Goal: Find specific page/section: Find specific page/section

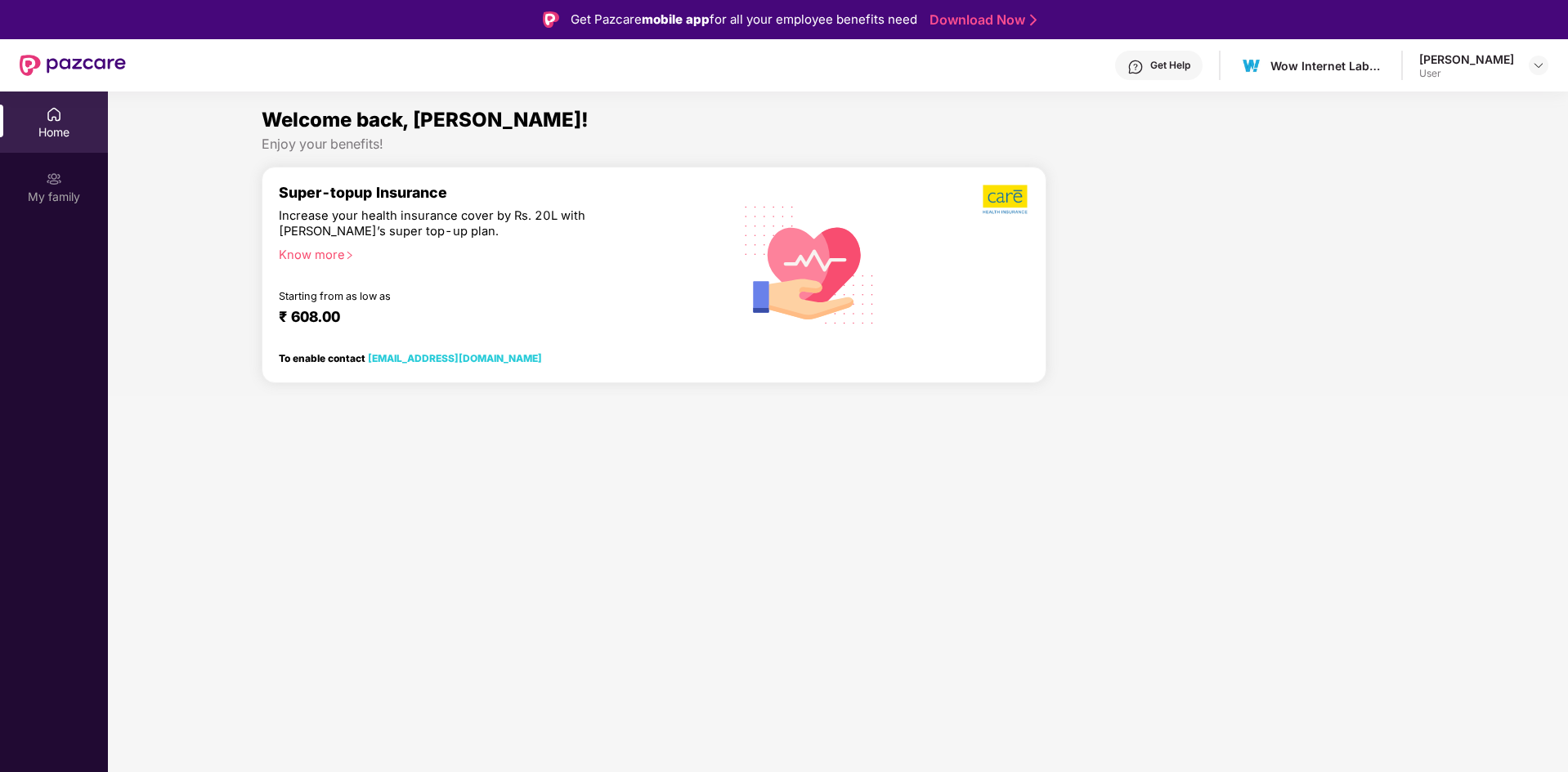
click at [1528, 71] on div "[PERSON_NAME] User" at bounding box center [1484, 66] width 129 height 28
click at [1533, 67] on img at bounding box center [1539, 65] width 13 height 13
click at [1391, 113] on div "Logout" at bounding box center [1462, 104] width 213 height 32
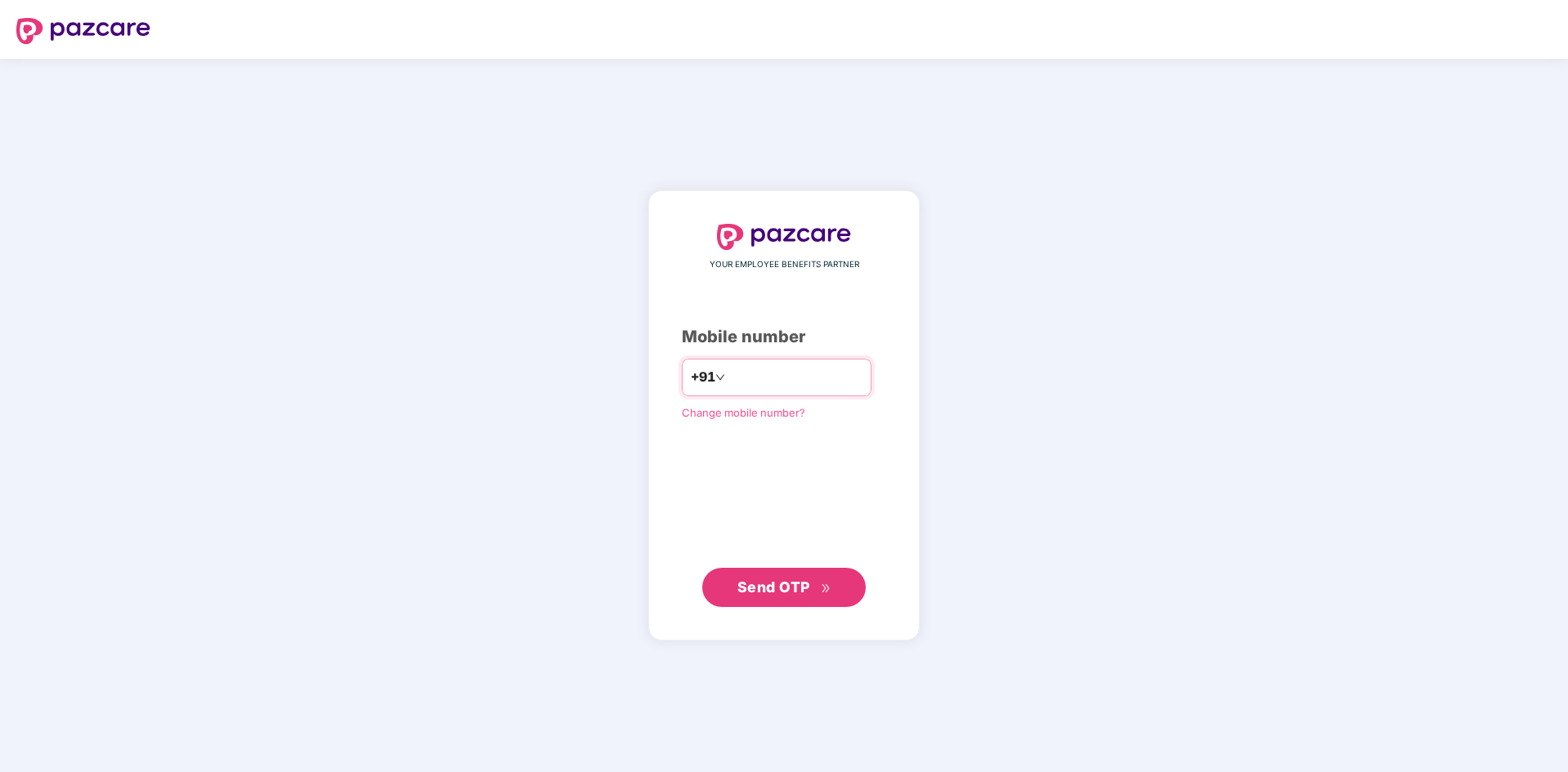
type input "**********"
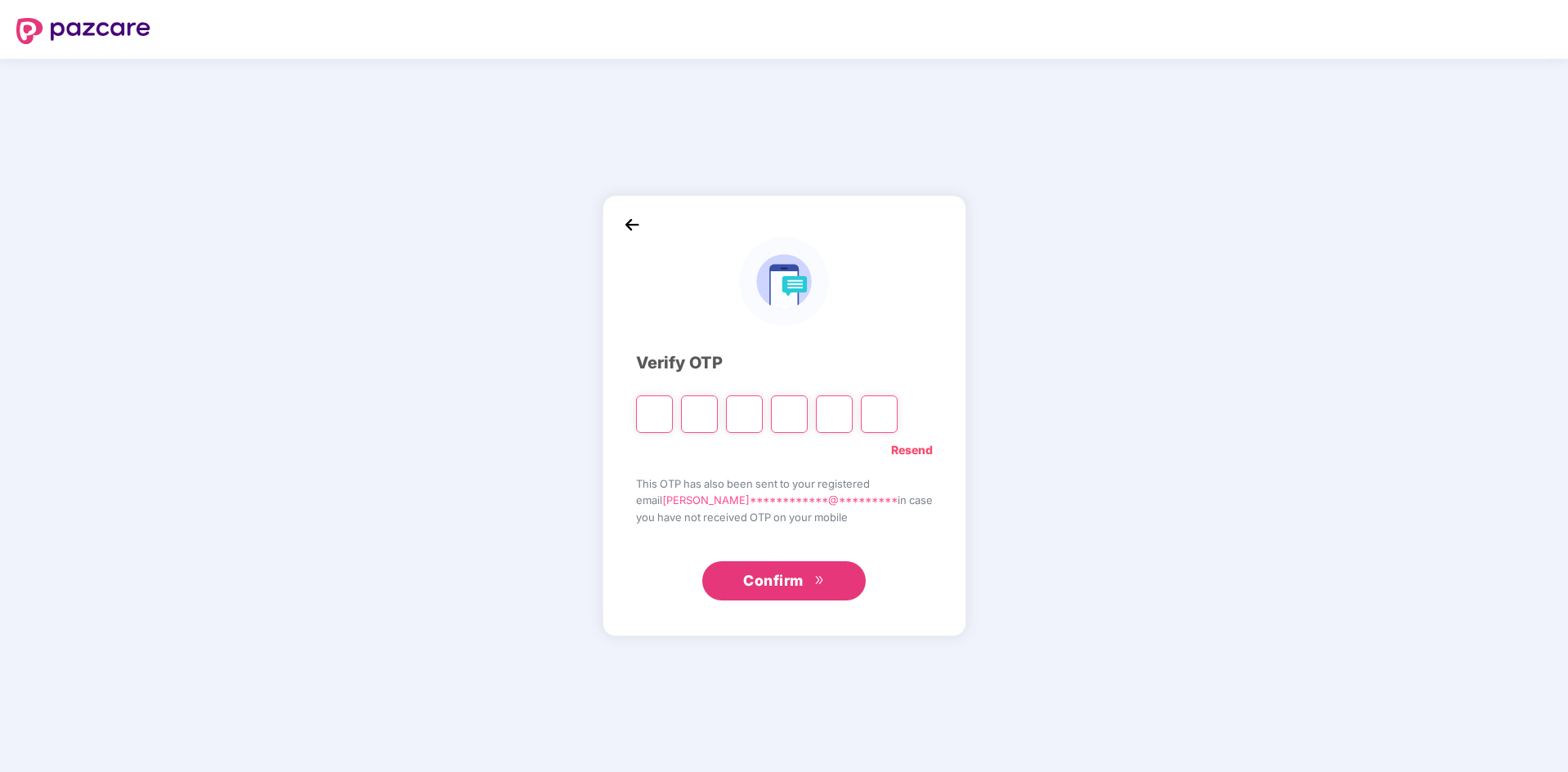
type input "*"
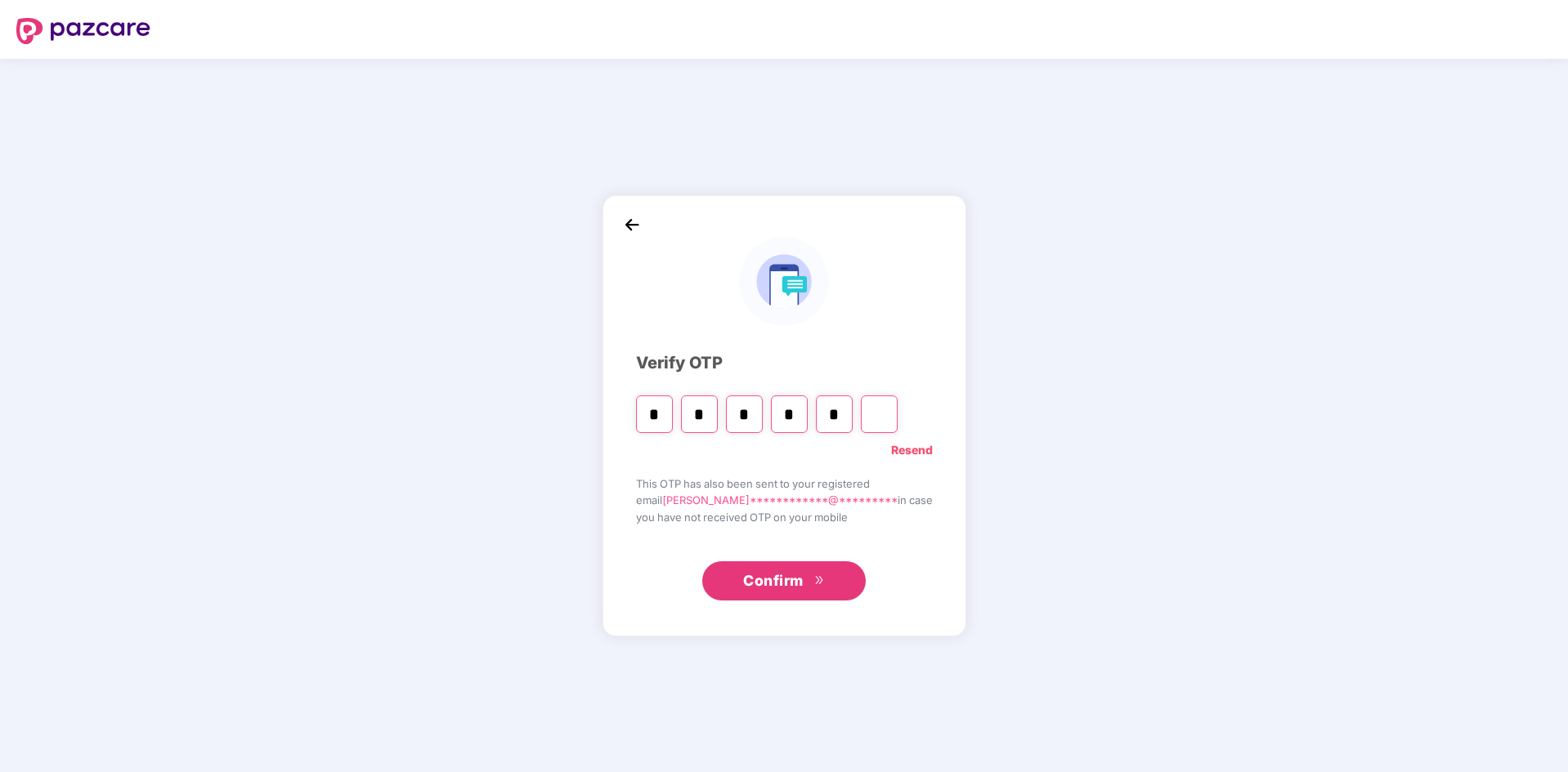
type input "*"
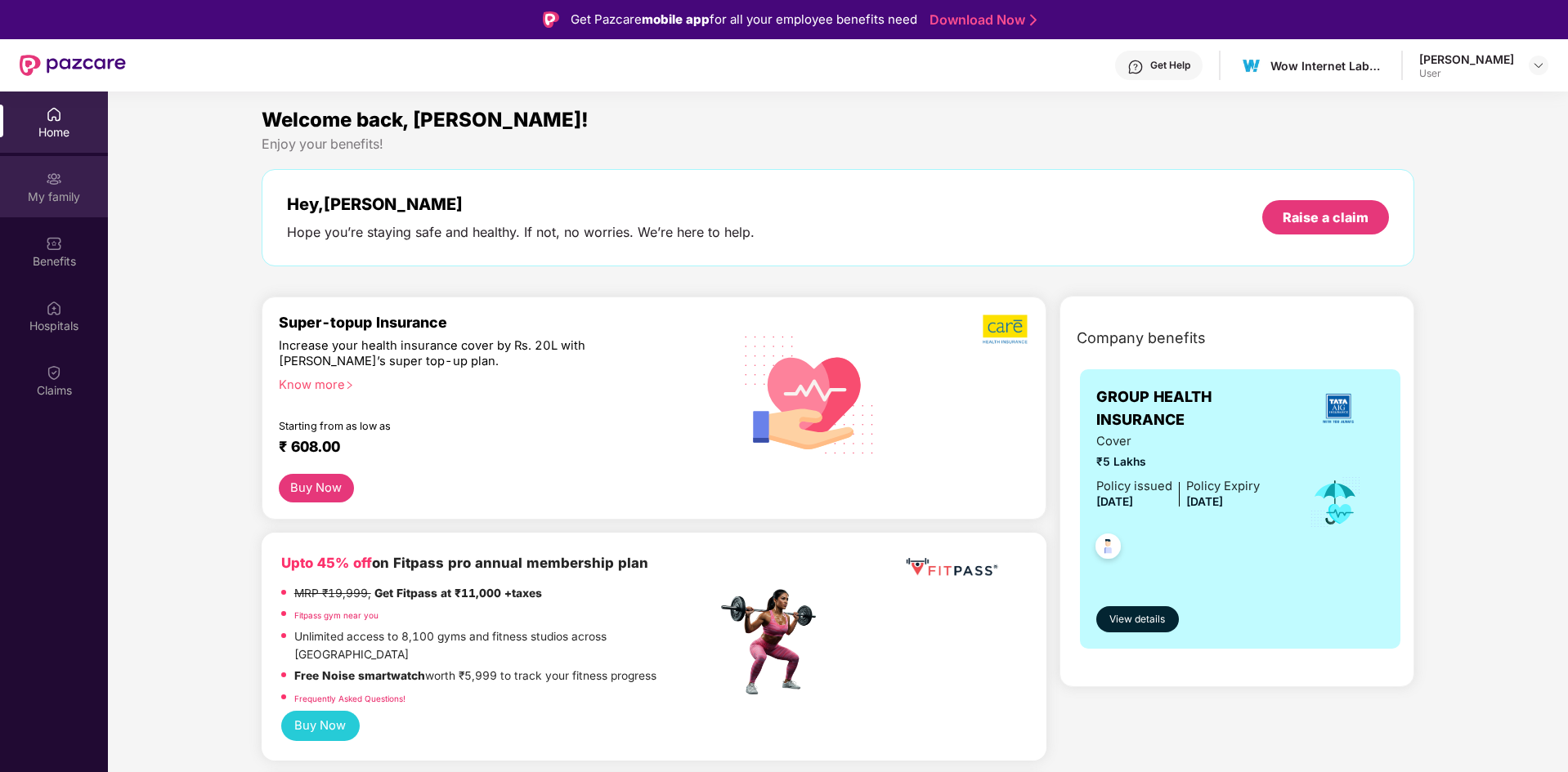
click at [59, 197] on div "My family" at bounding box center [54, 197] width 108 height 16
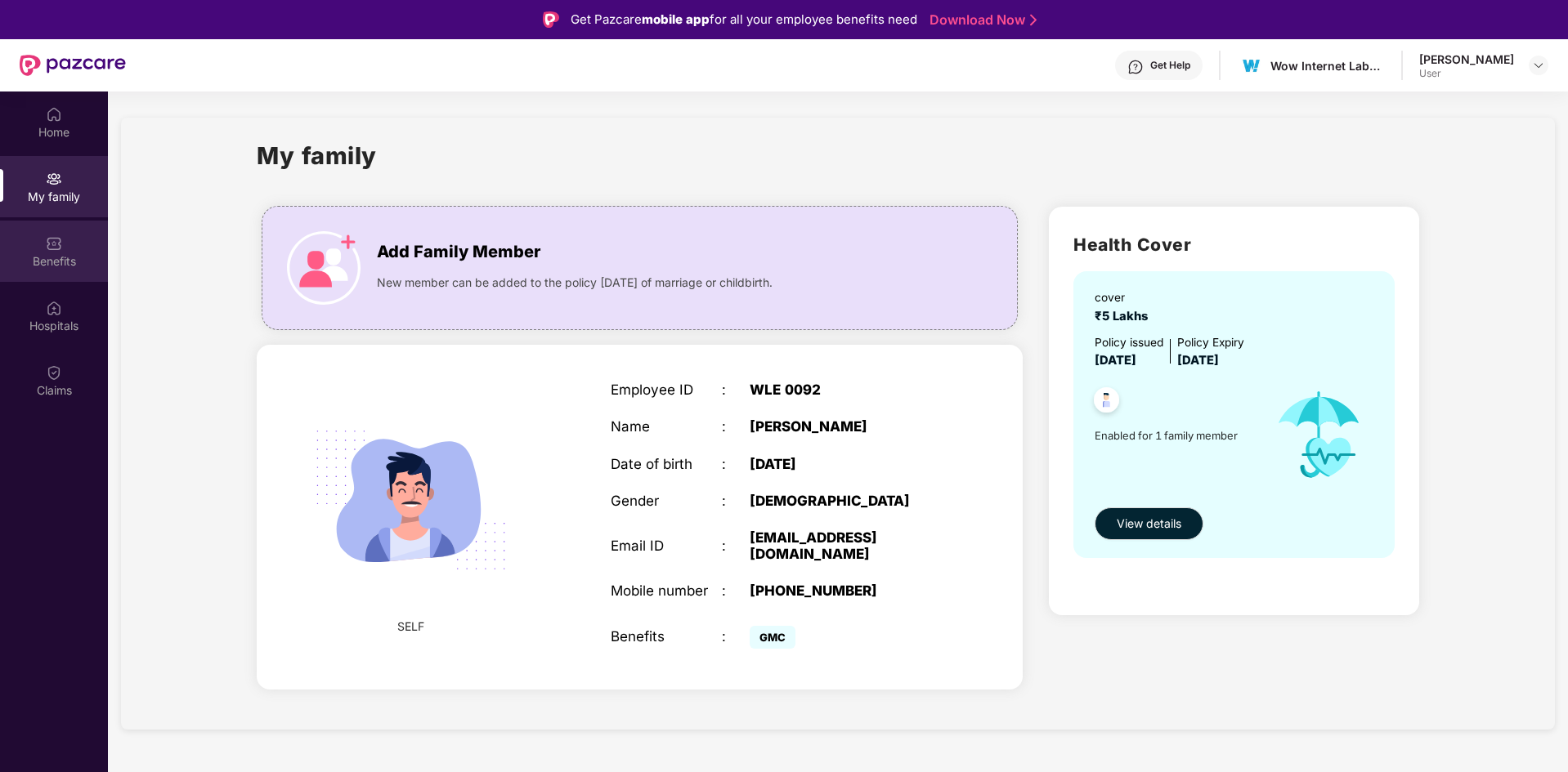
click at [47, 260] on div "Benefits" at bounding box center [54, 261] width 108 height 16
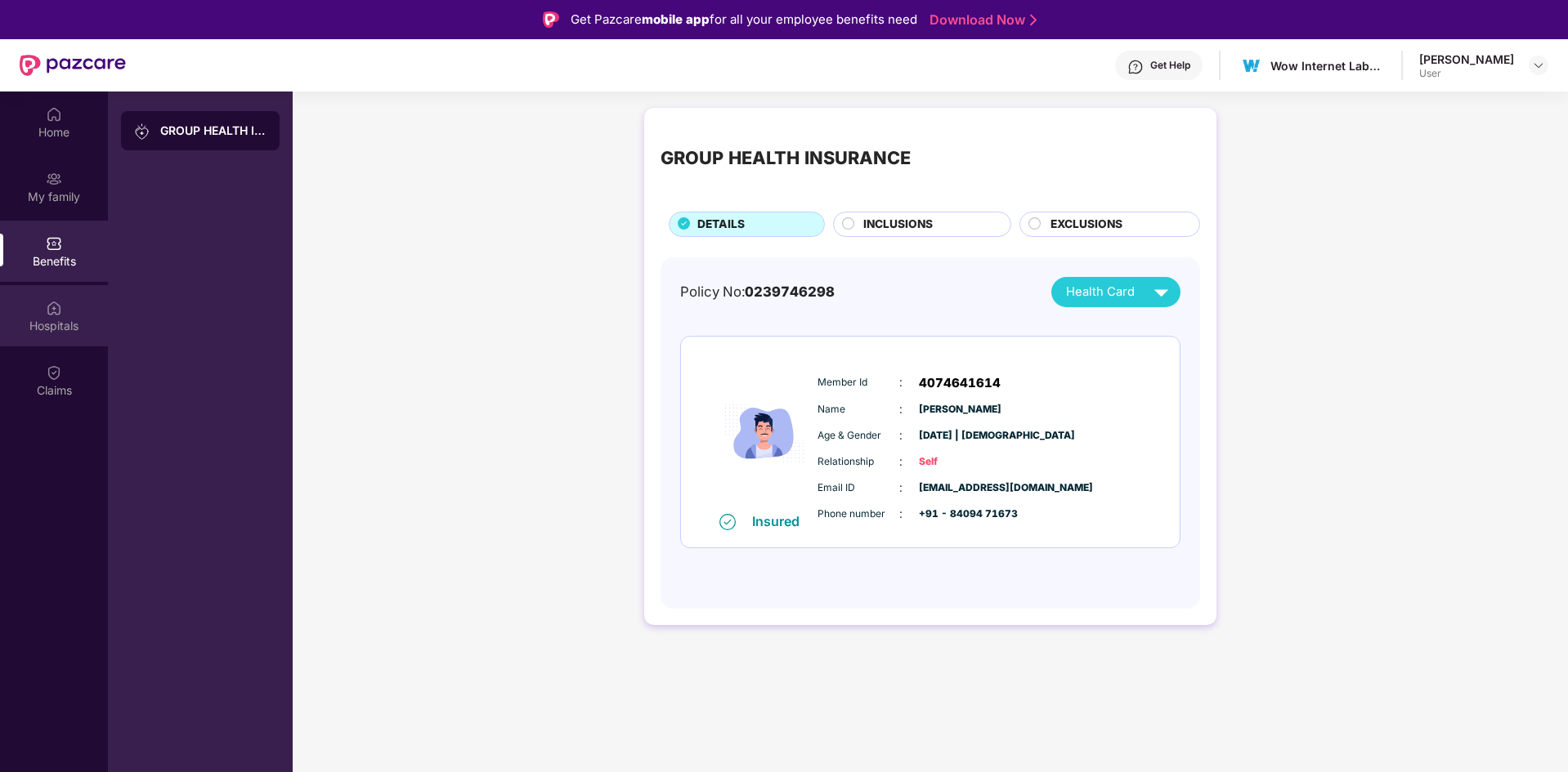
click at [60, 316] on div "Hospitals" at bounding box center [54, 315] width 108 height 61
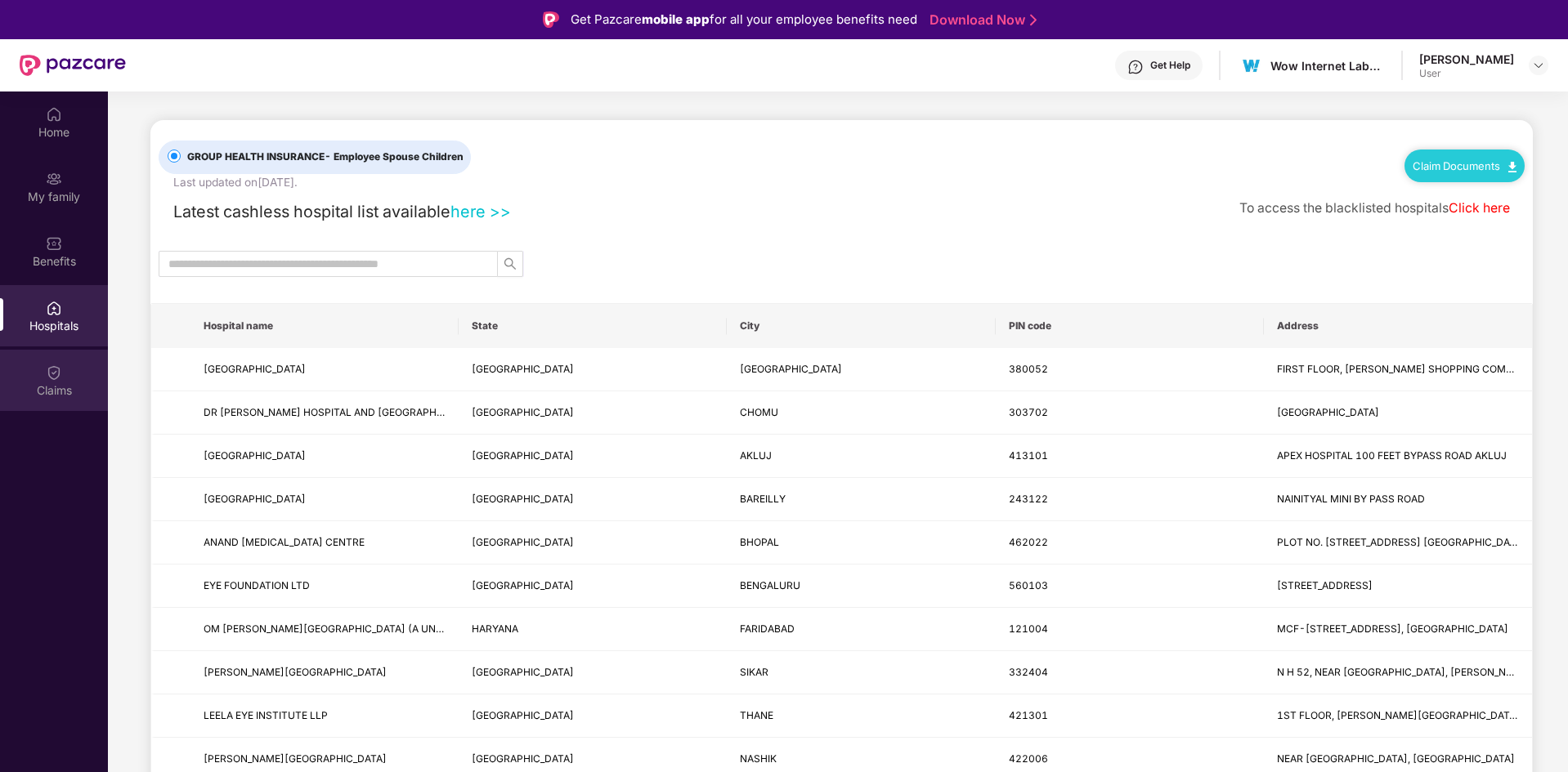
click at [54, 377] on img at bounding box center [54, 373] width 16 height 16
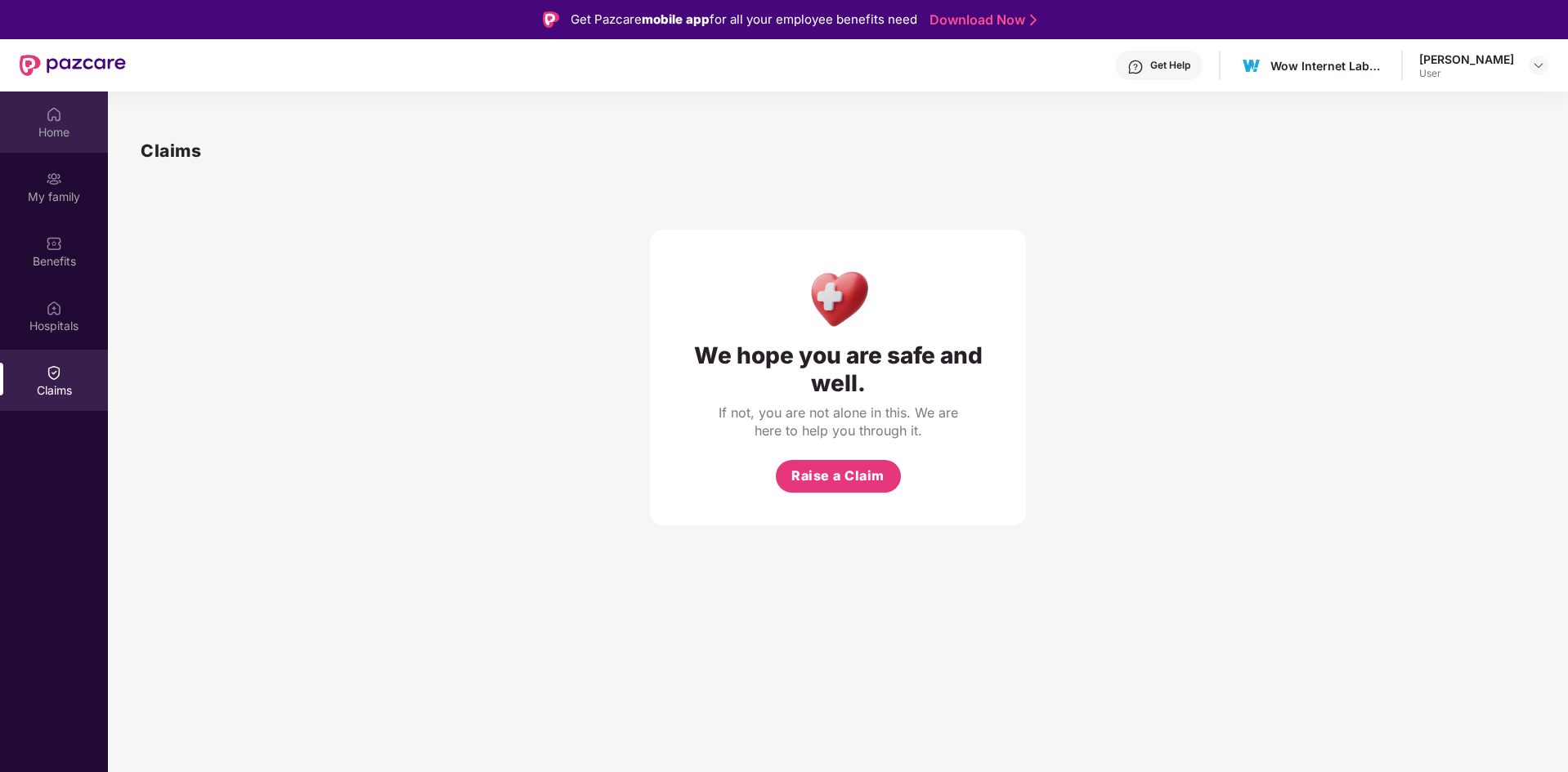
click at [70, 117] on div "Home" at bounding box center [54, 121] width 108 height 61
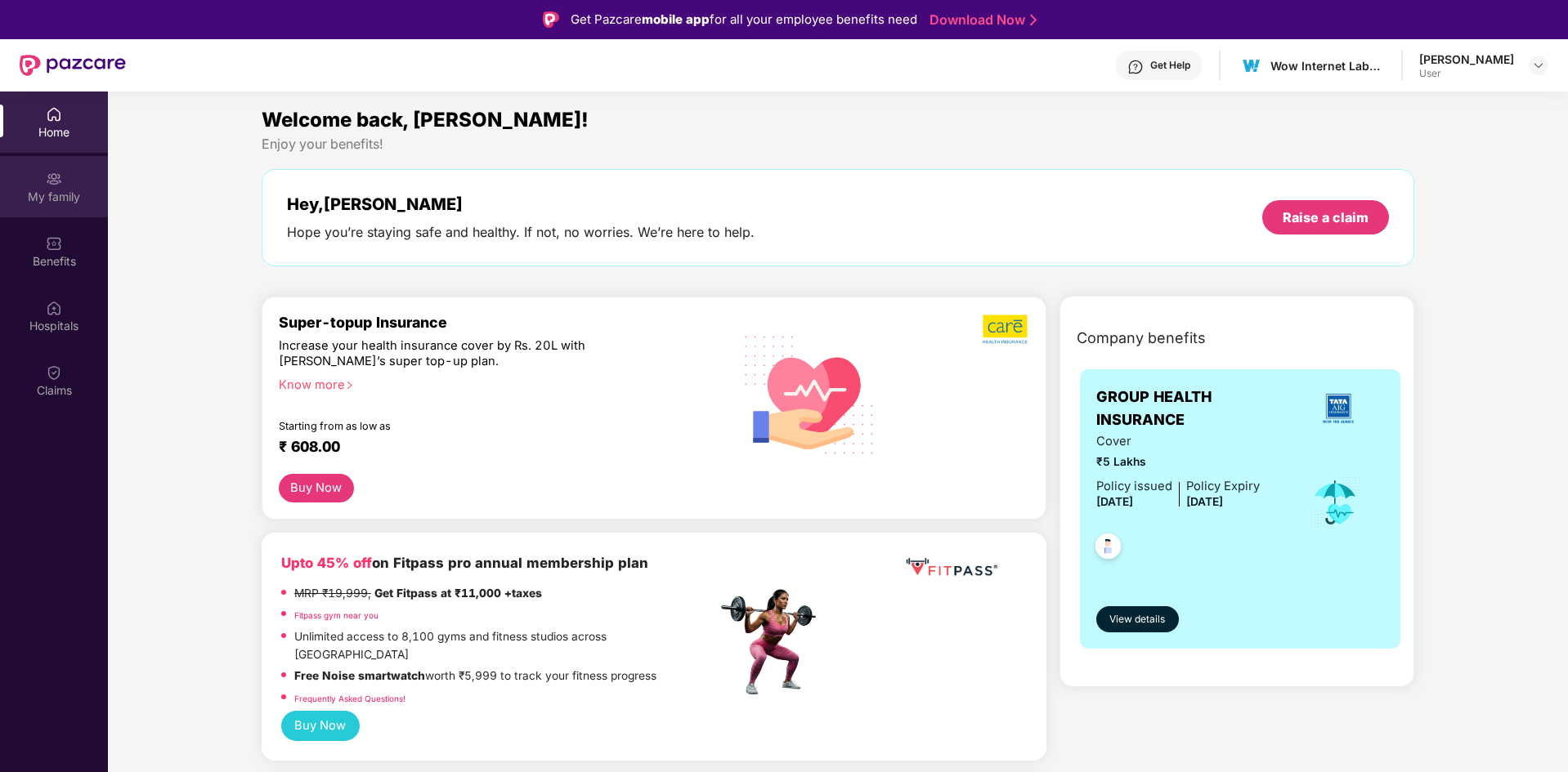
click at [48, 189] on div "My family" at bounding box center [54, 197] width 108 height 16
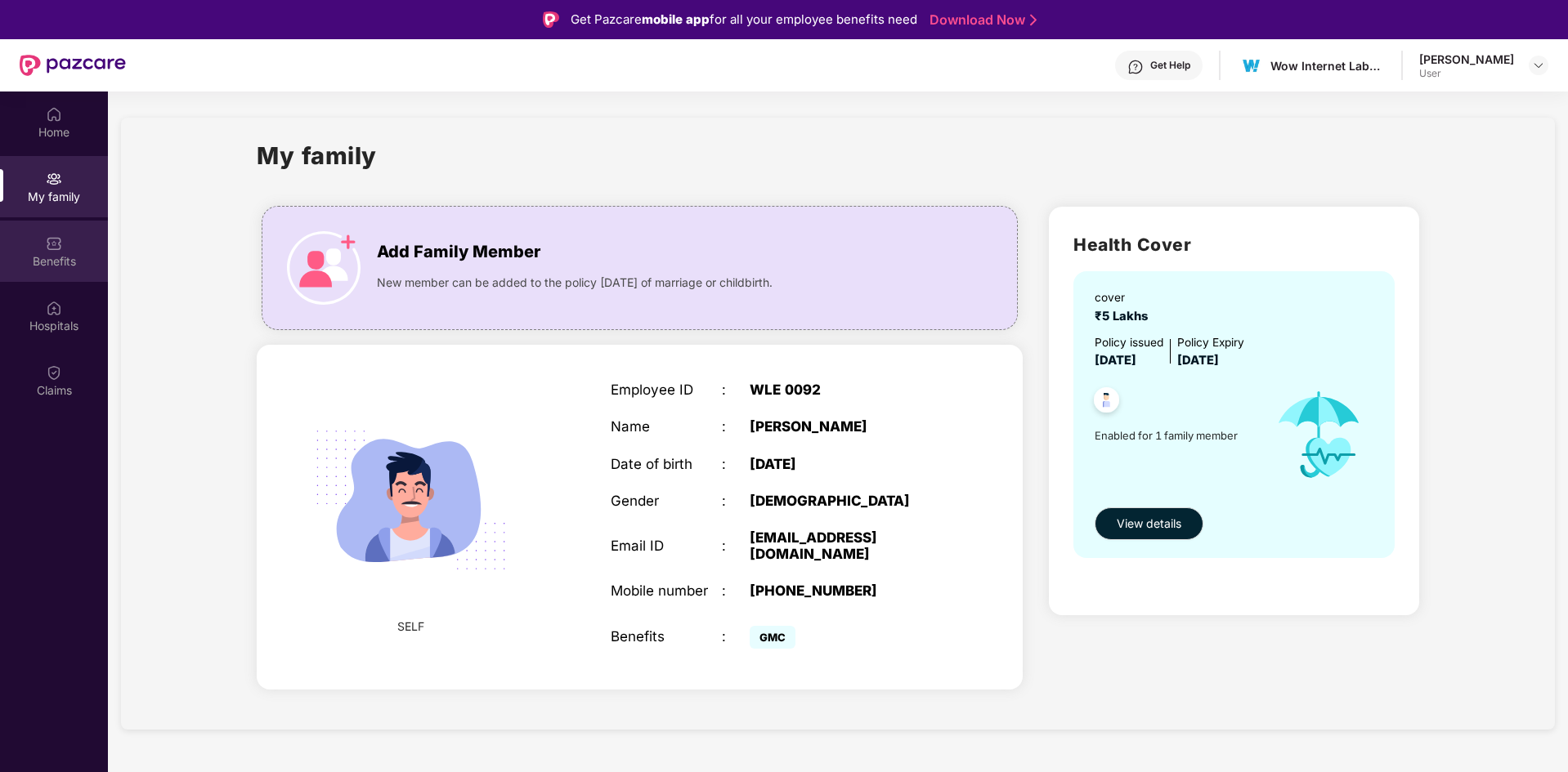
click at [56, 249] on img at bounding box center [54, 243] width 16 height 16
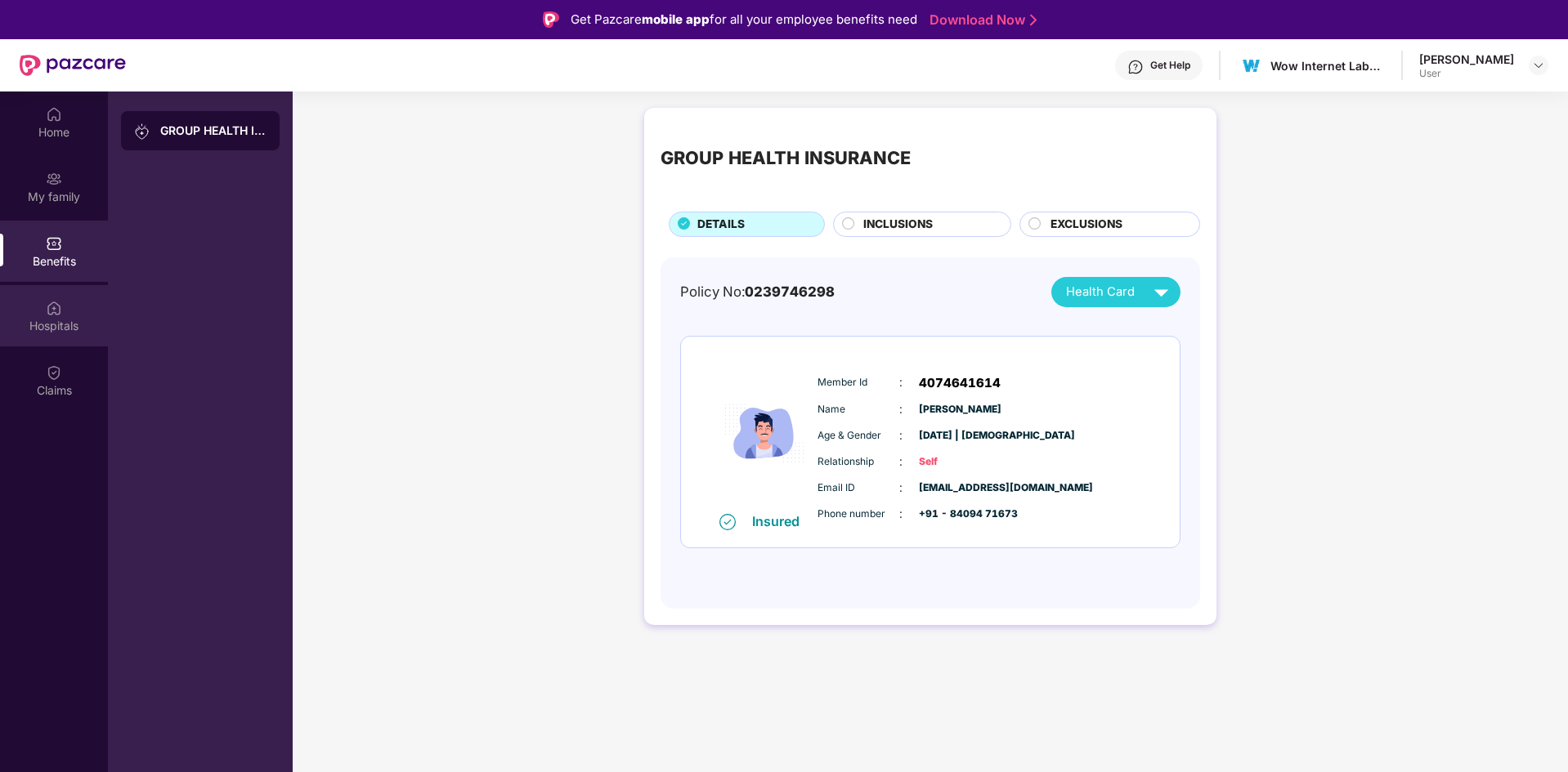
click at [48, 303] on img at bounding box center [54, 308] width 16 height 16
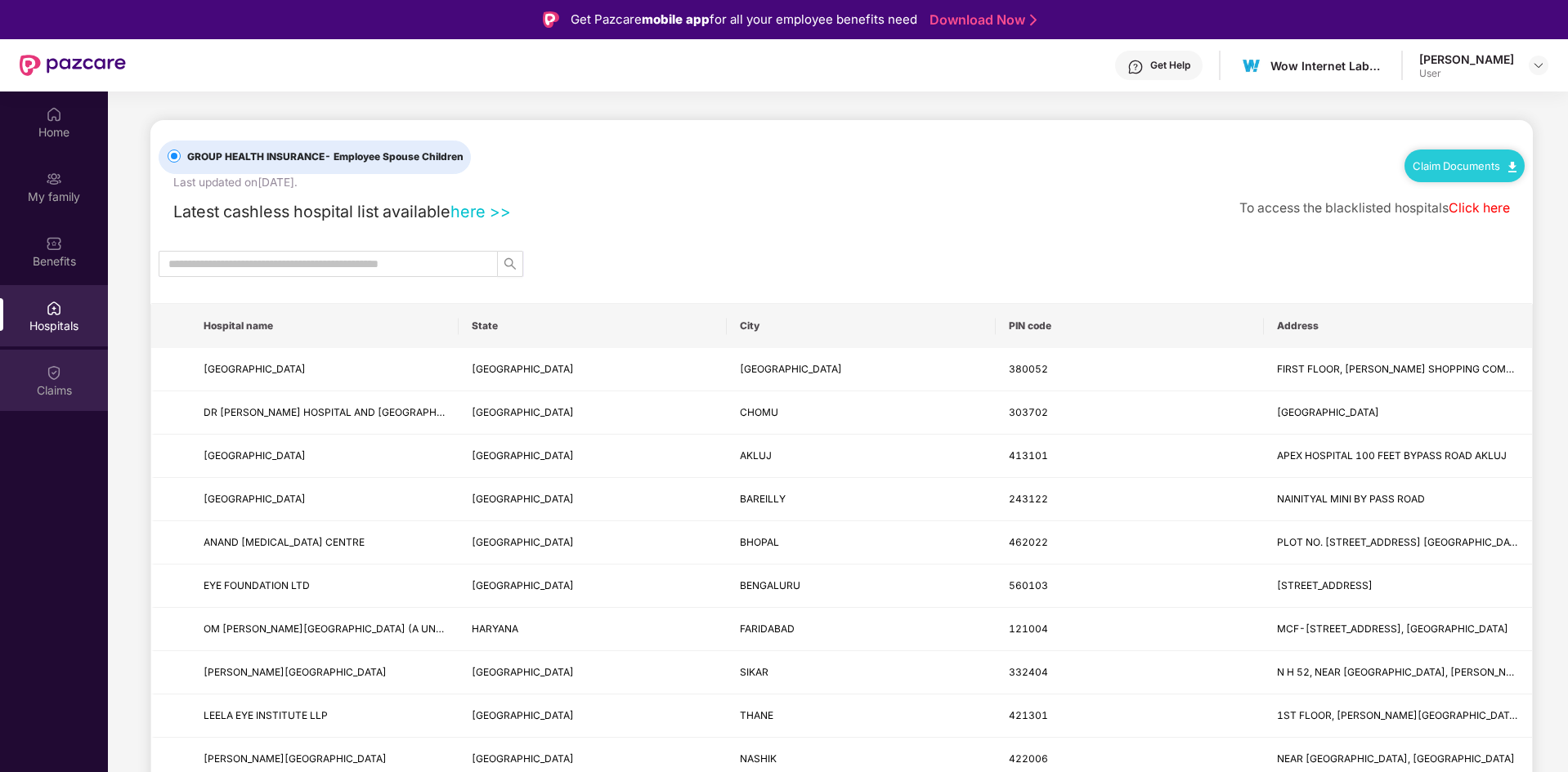
click at [48, 365] on img at bounding box center [54, 373] width 16 height 16
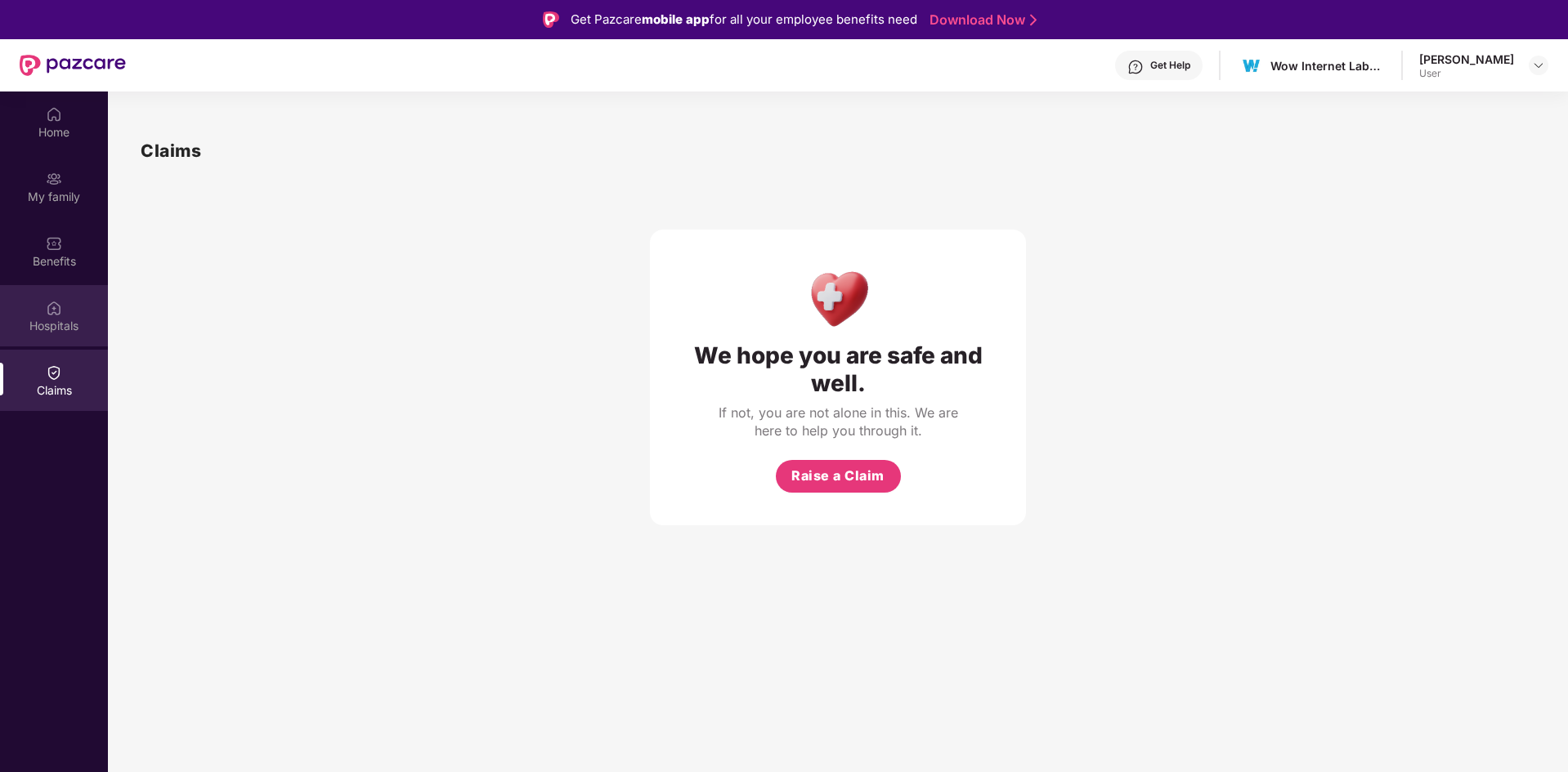
click at [79, 318] on div "Hospitals" at bounding box center [54, 326] width 108 height 16
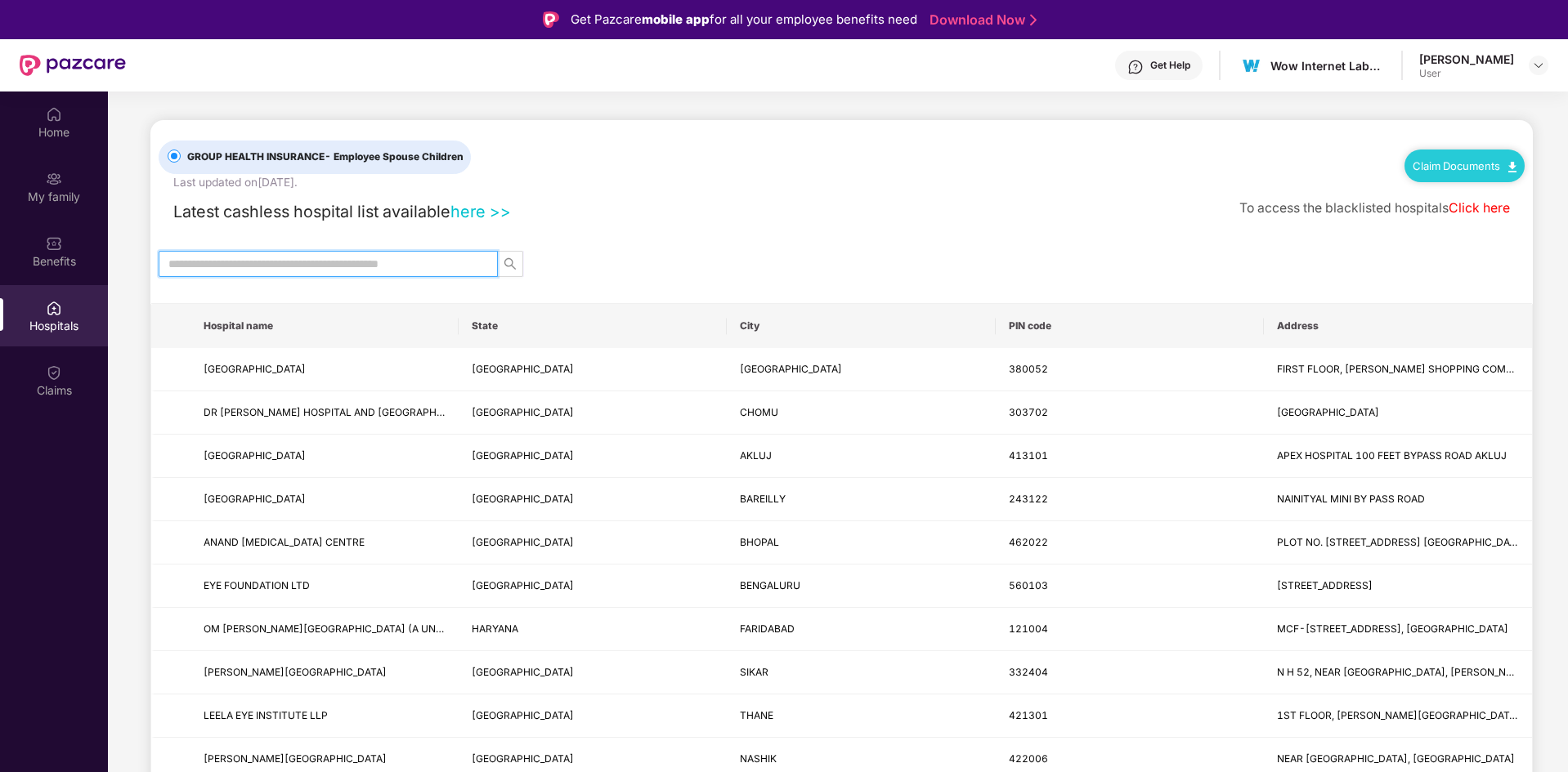
click at [292, 271] on input "text" at bounding box center [322, 264] width 307 height 18
type input "*"
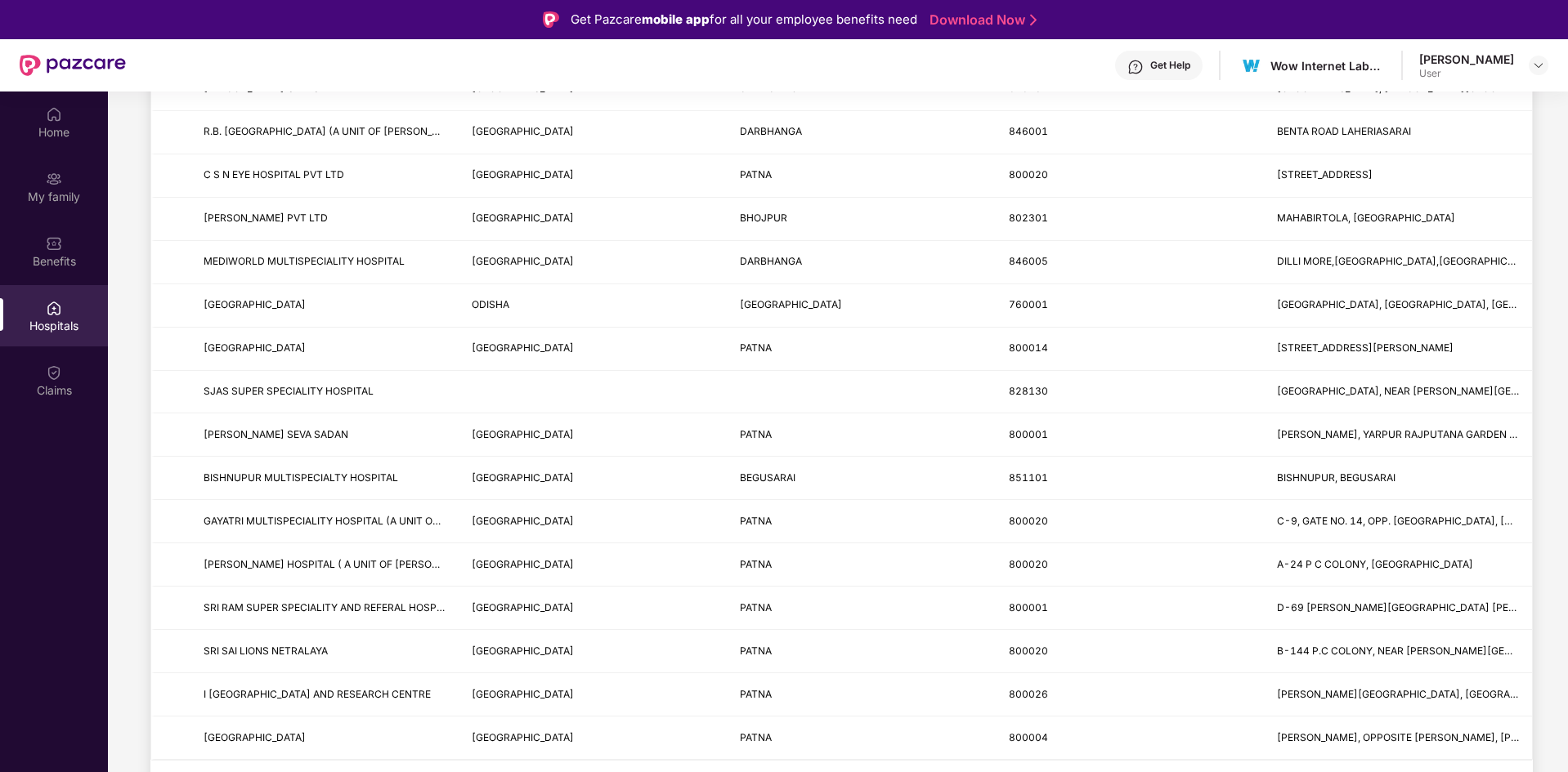
scroll to position [91, 0]
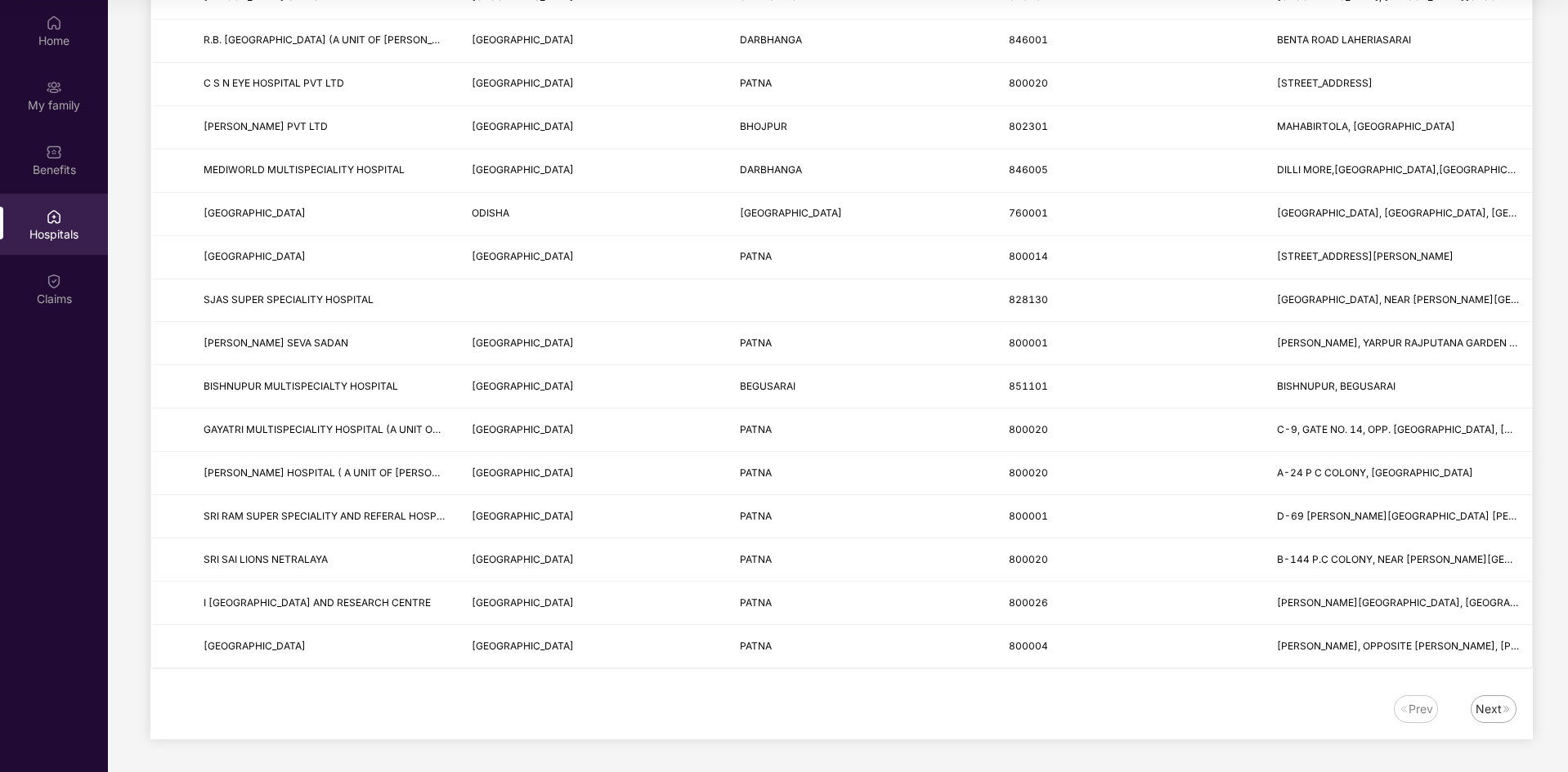
type input "*****"
click at [1488, 711] on div "Next" at bounding box center [1489, 709] width 27 height 18
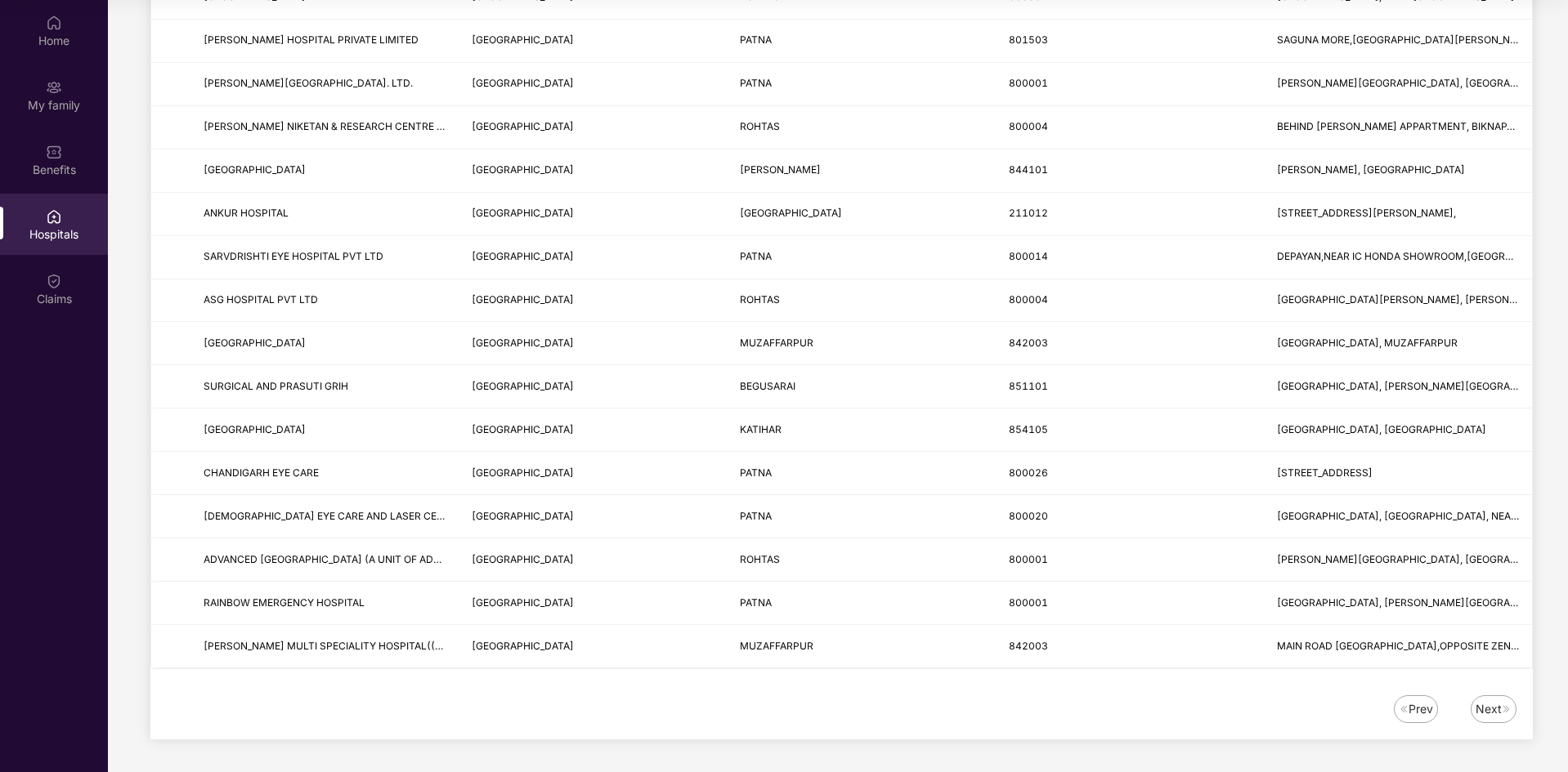
click at [1488, 711] on div "Next" at bounding box center [1489, 709] width 27 height 18
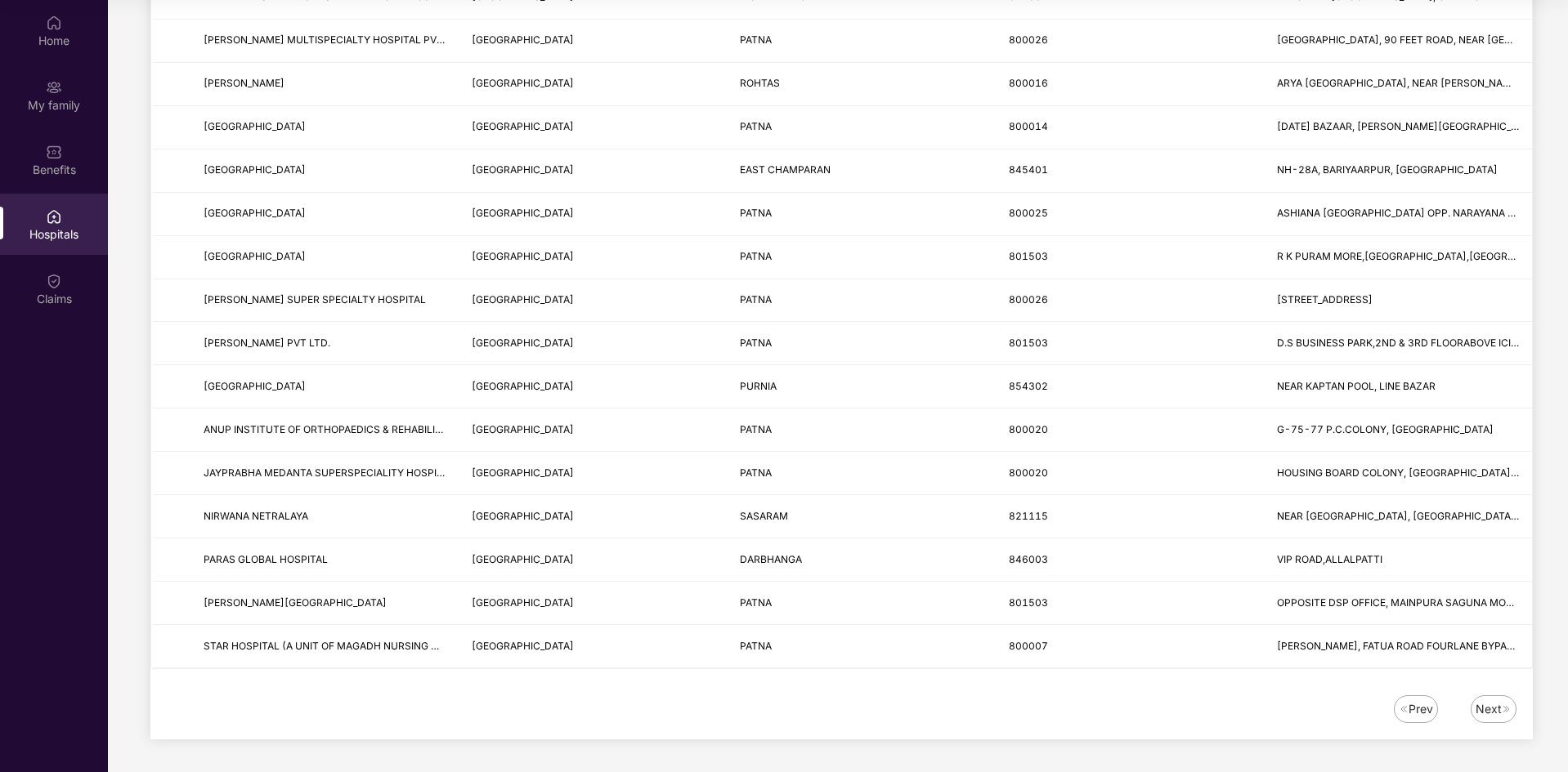
click at [1492, 720] on div "Next" at bounding box center [1494, 709] width 46 height 27
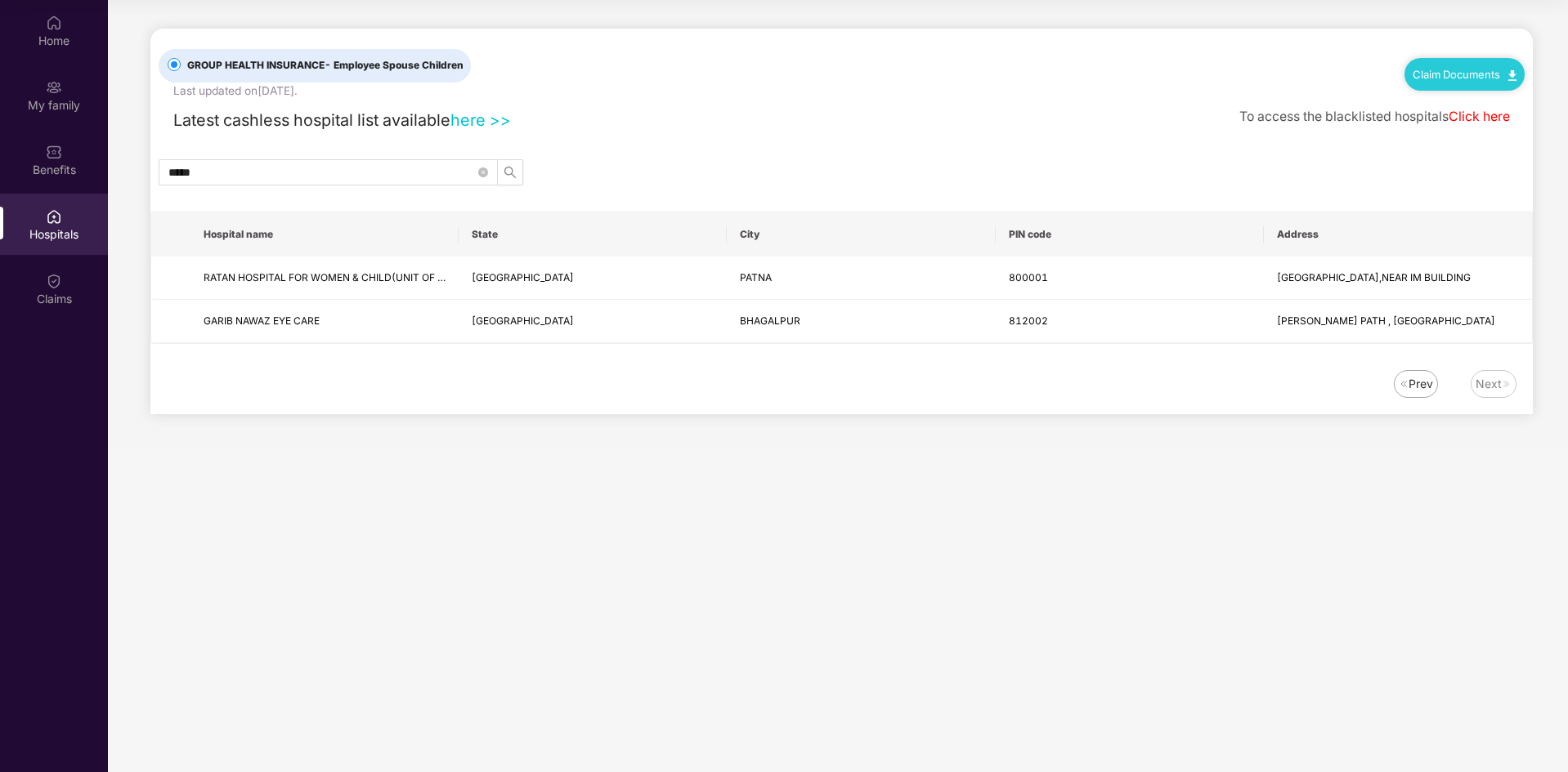
scroll to position [0, 0]
click at [480, 172] on icon "close-circle" at bounding box center [483, 172] width 10 height 10
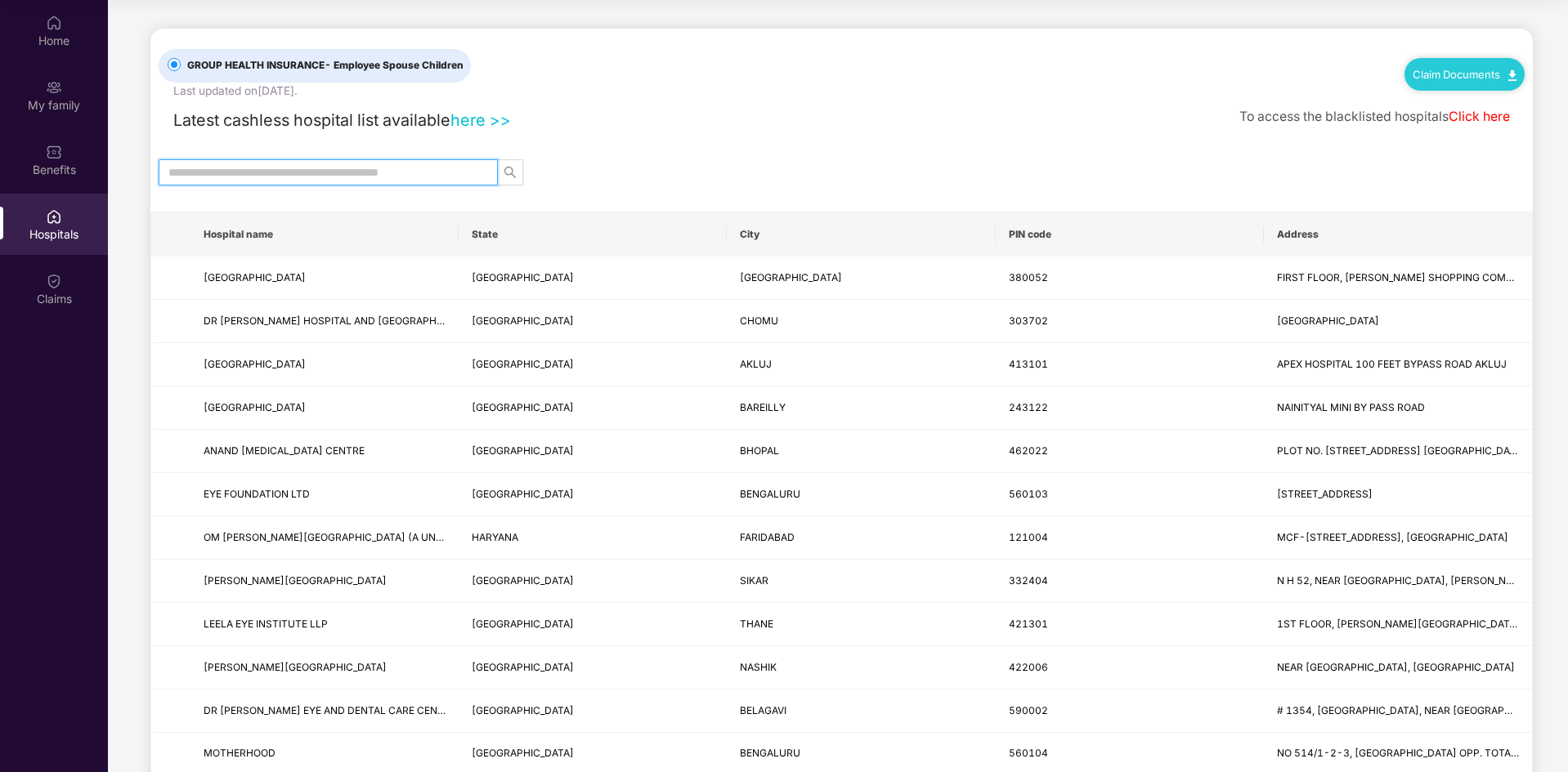
click at [390, 170] on input "text" at bounding box center [322, 173] width 307 height 18
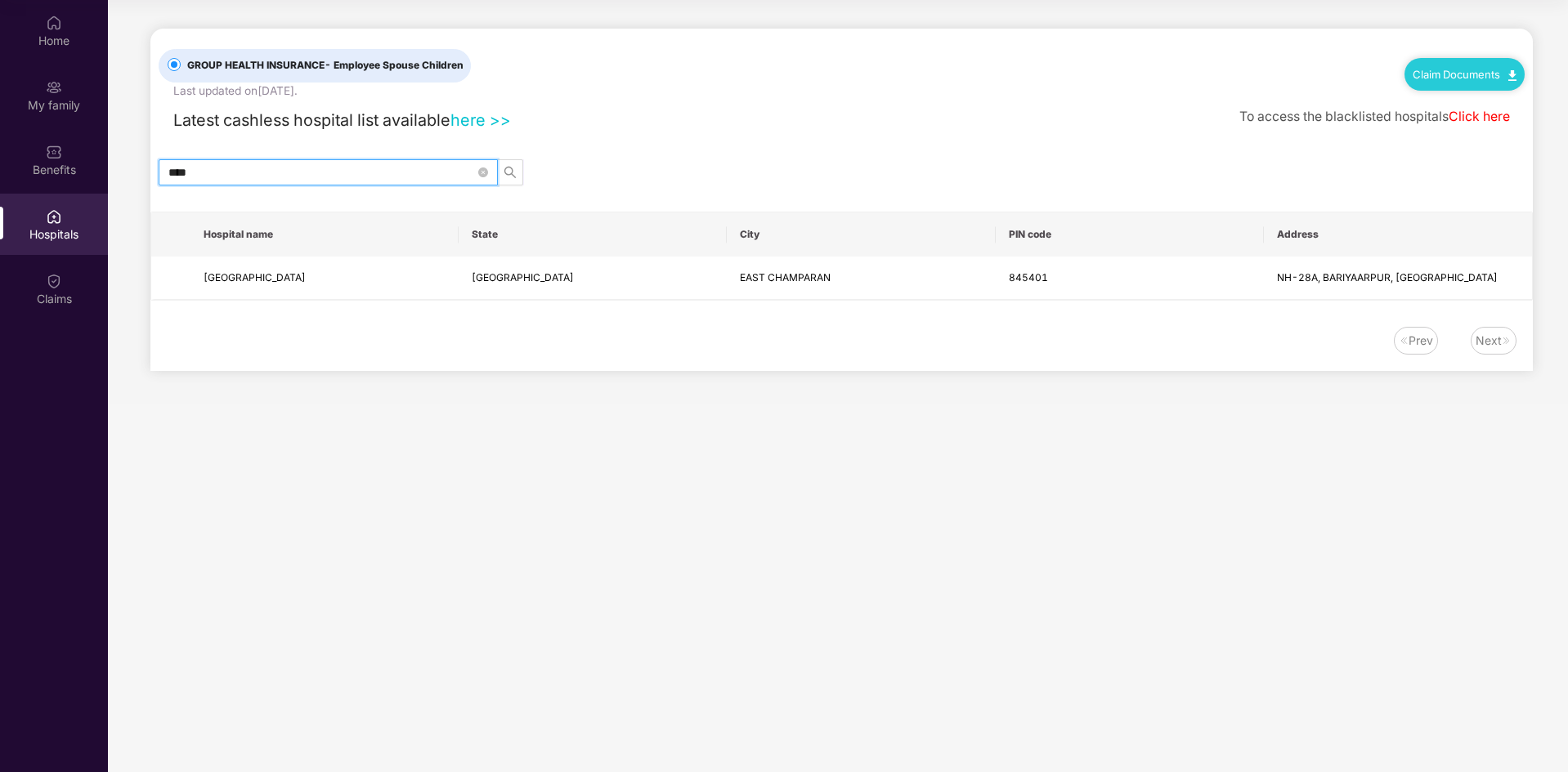
type input "****"
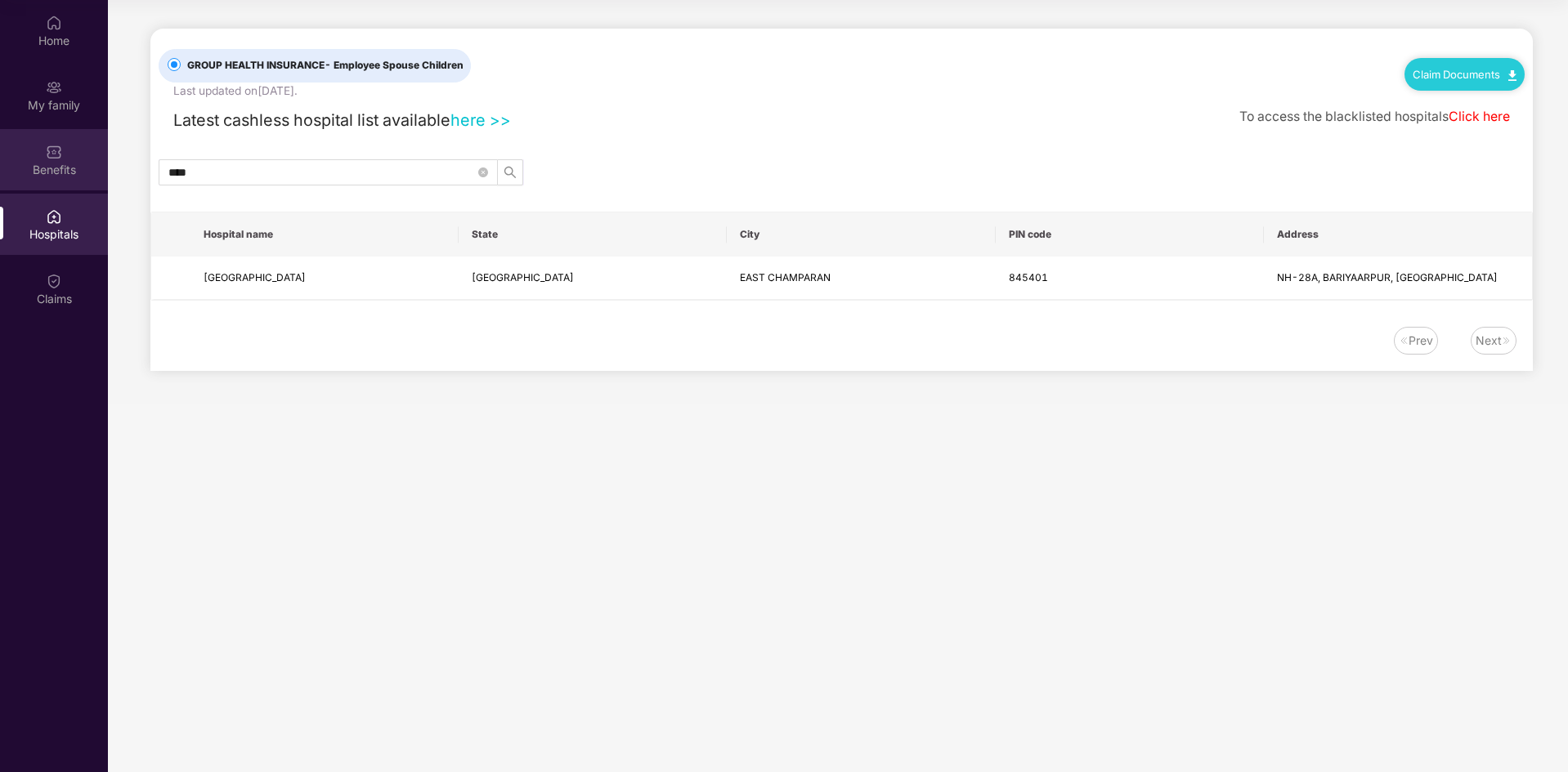
click at [61, 173] on div "Benefits" at bounding box center [54, 170] width 108 height 16
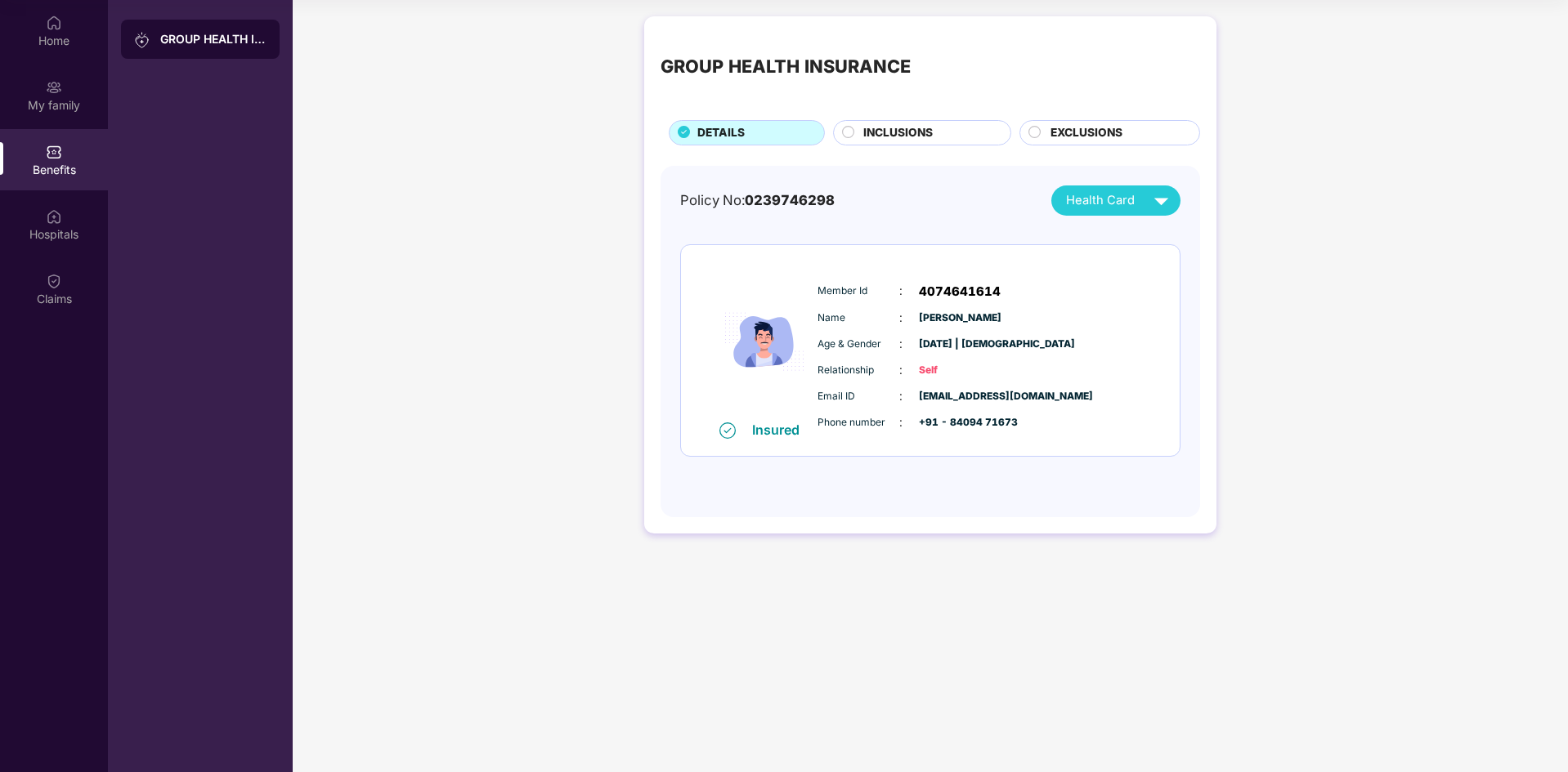
click at [883, 135] on span "INCLUSIONS" at bounding box center [898, 133] width 69 height 18
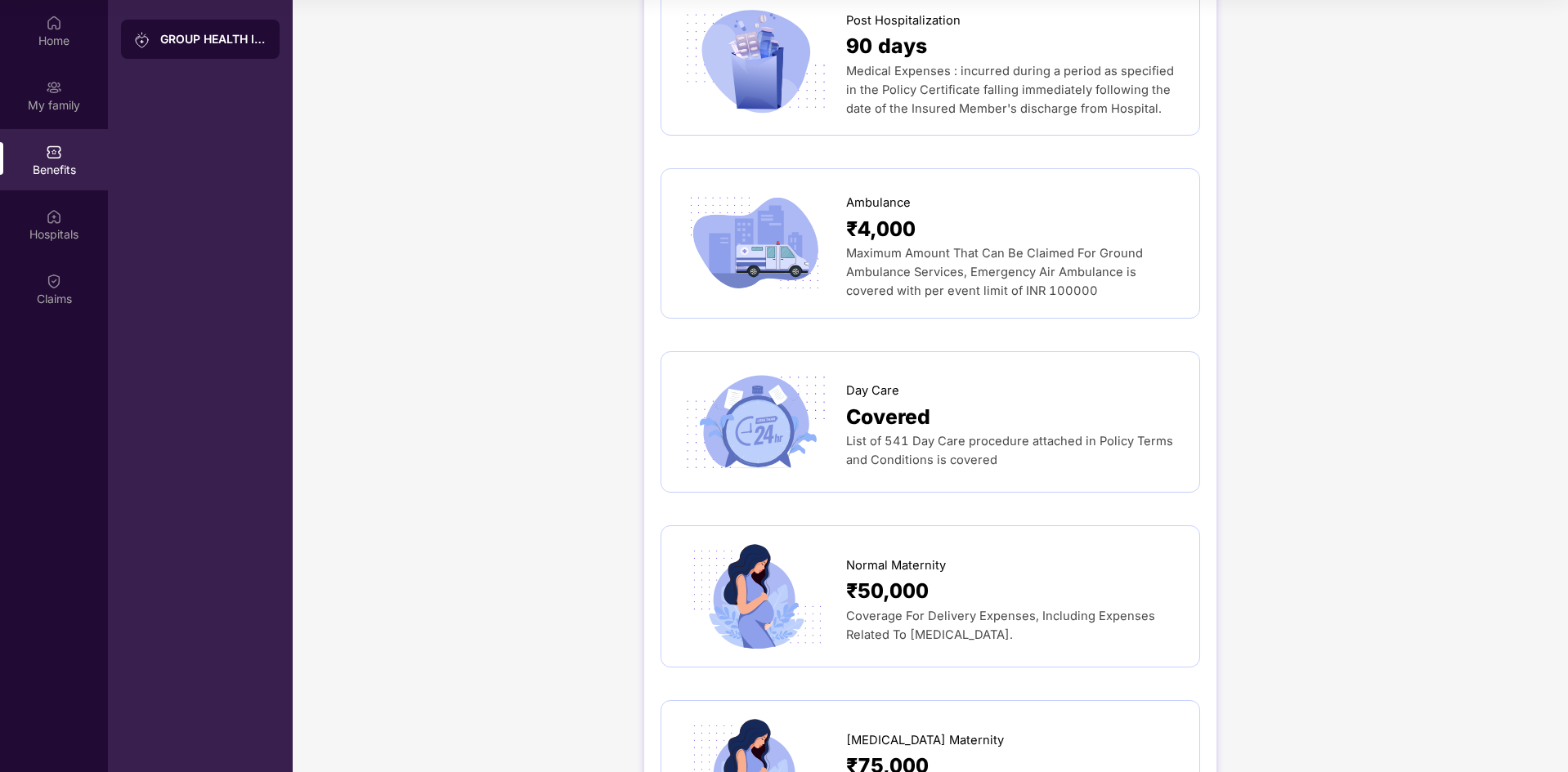
scroll to position [1301, 0]
